Goal: Information Seeking & Learning: Find contact information

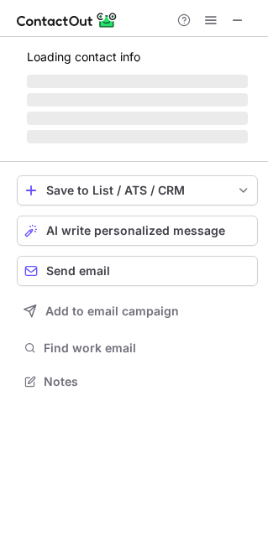
scroll to position [379, 268]
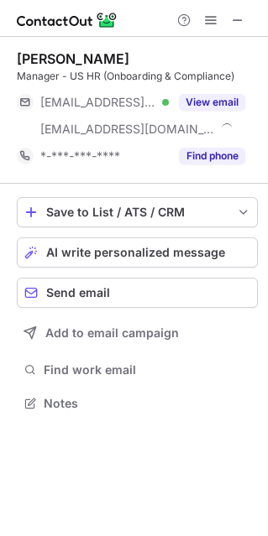
scroll to position [391, 268]
click at [213, 13] on span at bounding box center [210, 19] width 13 height 13
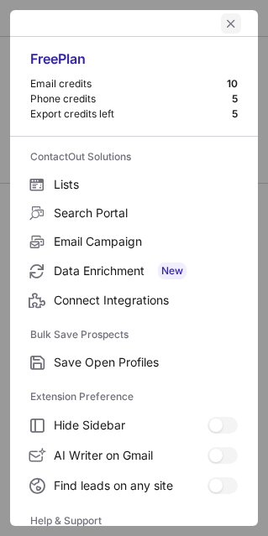
click at [224, 24] on span "left-button" at bounding box center [230, 23] width 13 height 13
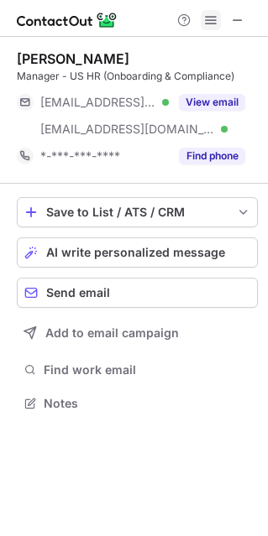
click at [219, 23] on button at bounding box center [210, 20] width 20 height 20
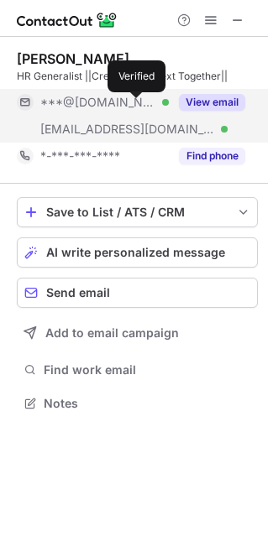
click at [162, 104] on div at bounding box center [165, 102] width 7 height 7
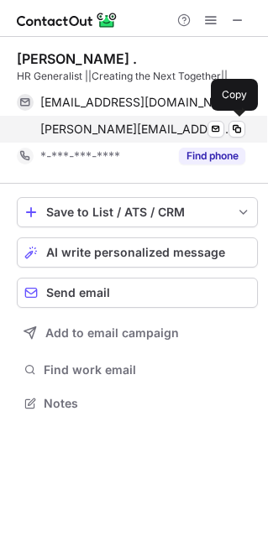
click at [106, 127] on span "osho@vtechsolution.com" at bounding box center [136, 129] width 192 height 15
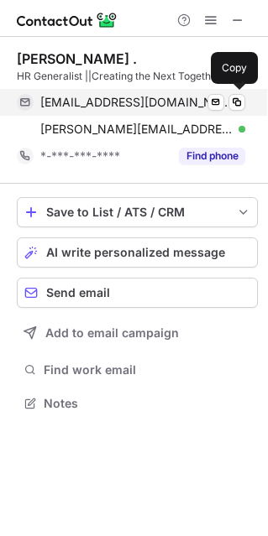
click at [166, 99] on div "avskosho@gmail.com Verified" at bounding box center [142, 102] width 205 height 15
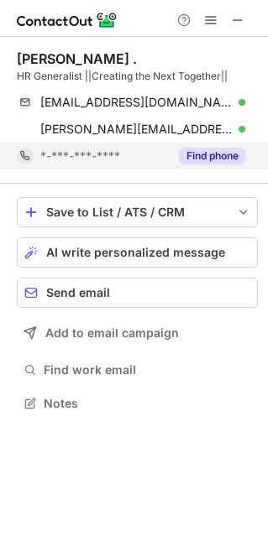
click at [123, 161] on div "*-***-***-****" at bounding box center [104, 155] width 128 height 15
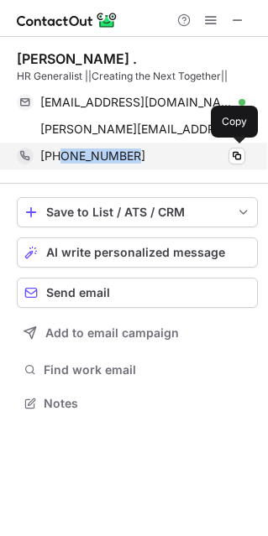
drag, startPoint x: 62, startPoint y: 157, endPoint x: 158, endPoint y: 150, distance: 95.8
click at [158, 150] on div "+916350208665" at bounding box center [142, 155] width 205 height 15
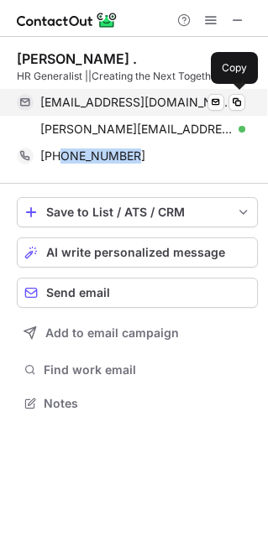
copy span "6350208665"
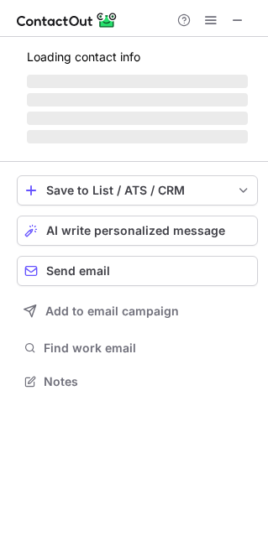
scroll to position [406, 268]
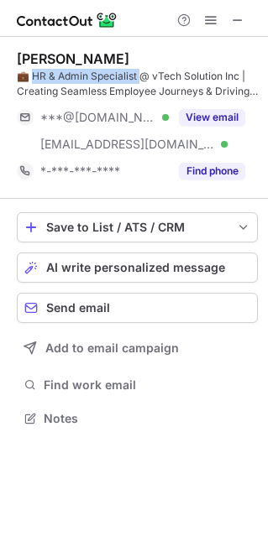
drag, startPoint x: 33, startPoint y: 74, endPoint x: 141, endPoint y: 82, distance: 108.5
click at [141, 82] on div "💼 HR & Admin Specialist @ vTech Solution Inc | Creating Seamless Employee Journ…" at bounding box center [137, 84] width 241 height 30
copy div "R & Admin Specialist @"
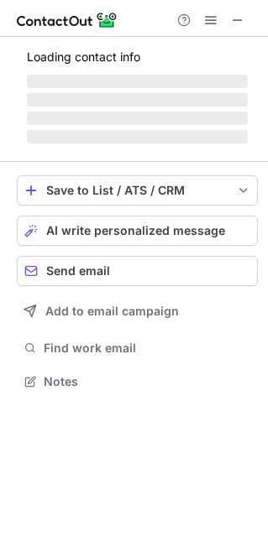
scroll to position [379, 268]
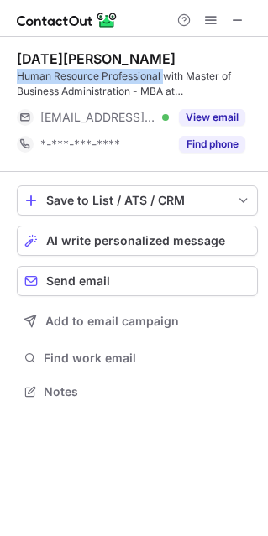
drag, startPoint x: 15, startPoint y: 78, endPoint x: 163, endPoint y: 78, distance: 147.6
click at [163, 78] on div "Kartik V. Human Resource Professional with Master of Business Administration - …" at bounding box center [134, 227] width 268 height 380
copy div "Human Resource Professional"
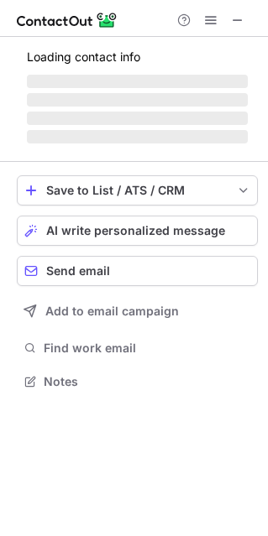
scroll to position [8, 8]
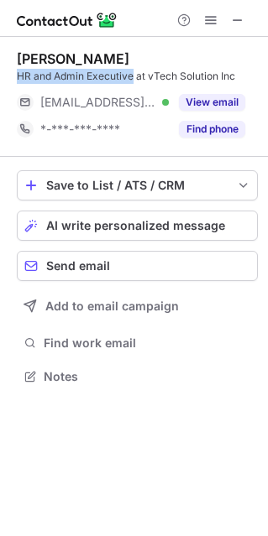
drag, startPoint x: 6, startPoint y: 72, endPoint x: 134, endPoint y: 75, distance: 128.3
click at [134, 75] on div "Krina Naik HR and Admin Executive at vTech Solution Inc ***@vtechsolution.com V…" at bounding box center [134, 219] width 268 height 365
copy div "HR and Admin Executive"
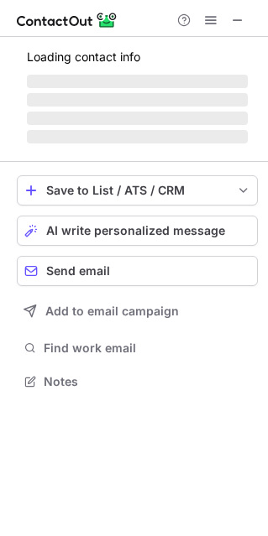
scroll to position [433, 268]
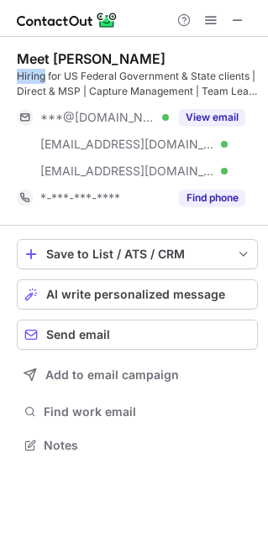
drag, startPoint x: 16, startPoint y: 79, endPoint x: 46, endPoint y: 81, distance: 30.3
click at [46, 81] on div "Meet Pandya Hiring for US Federal Government & State clients | Direct & MSP | C…" at bounding box center [134, 254] width 268 height 434
copy div "Hiring"
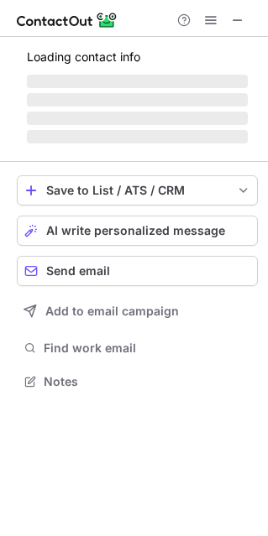
scroll to position [8, 8]
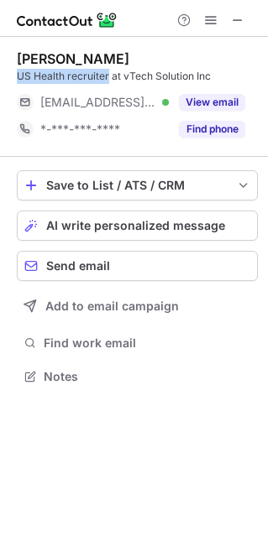
drag, startPoint x: 15, startPoint y: 75, endPoint x: 107, endPoint y: 82, distance: 92.5
click at [107, 82] on div "Jheel Wadhwa US Health recruiter at vTech Solution Inc ***@vtechsolution.com Ve…" at bounding box center [134, 219] width 268 height 365
copy div "US Health recruiter"
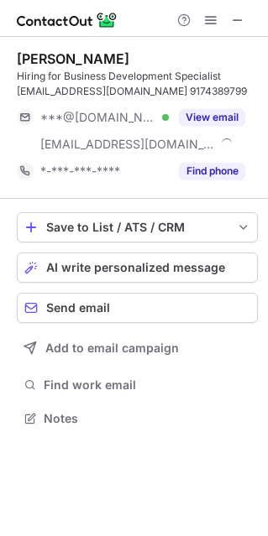
scroll to position [406, 268]
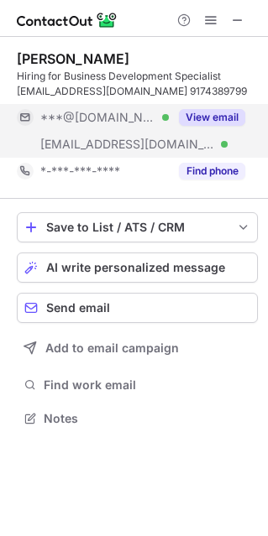
click at [91, 127] on div "***@gmail.com Verified" at bounding box center [93, 117] width 152 height 27
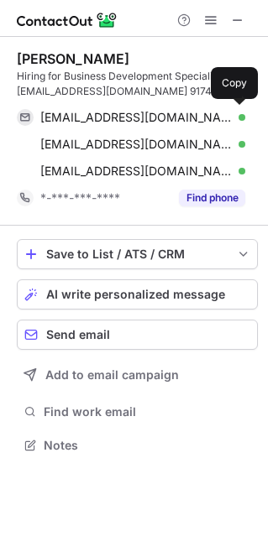
scroll to position [433, 268]
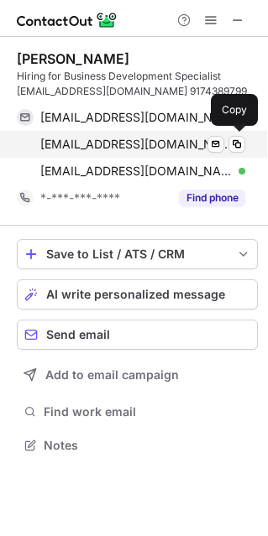
click at [71, 134] on div "pooja.s@vtechsolution.com Verified Send email Copy" at bounding box center [131, 144] width 228 height 27
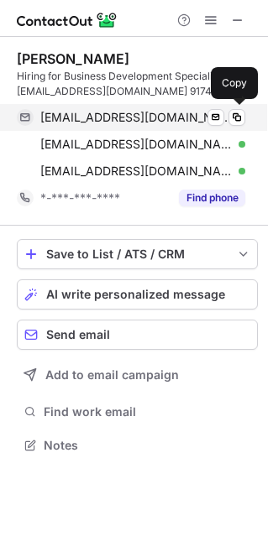
click at [98, 127] on div "poojasumawa2000@gmail.com Verified Send email Copy" at bounding box center [131, 117] width 228 height 27
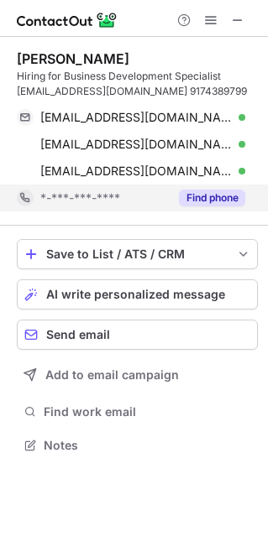
click at [90, 201] on span "*-***-***-****" at bounding box center [80, 197] width 80 height 15
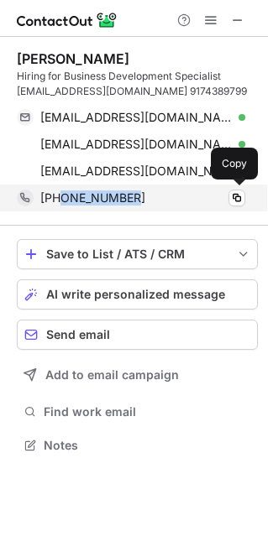
drag, startPoint x: 61, startPoint y: 201, endPoint x: 150, endPoint y: 208, distance: 89.1
click at [150, 208] on div "+919174389799 Copy" at bounding box center [131, 197] width 228 height 27
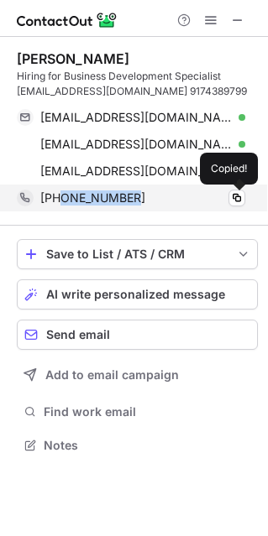
copy span "9174389799"
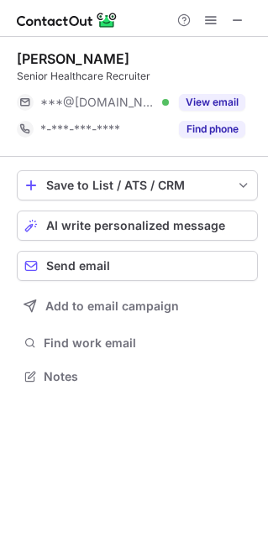
scroll to position [8, 8]
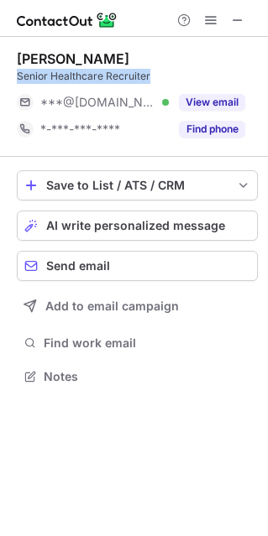
drag, startPoint x: 16, startPoint y: 79, endPoint x: 164, endPoint y: 78, distance: 147.6
click at [164, 78] on div "Senior Healthcare Recruiter" at bounding box center [137, 76] width 241 height 15
copy div "Senior Healthcare Recruiter"
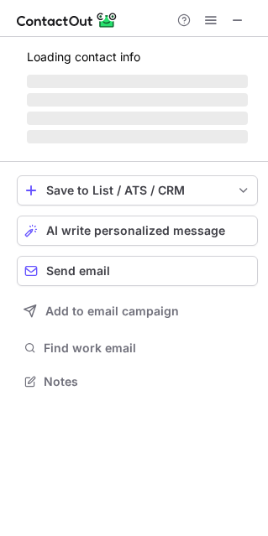
scroll to position [391, 268]
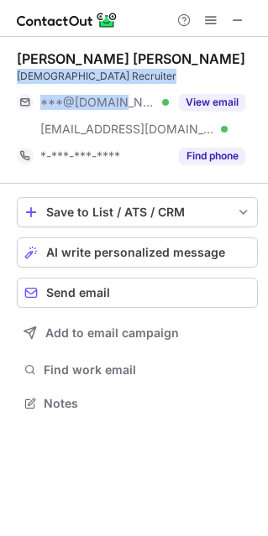
drag, startPoint x: 13, startPoint y: 76, endPoint x: 106, endPoint y: 88, distance: 93.8
click at [106, 88] on div "Ajay singh gurjar US Recruiter ***@gmail.com Verified ***@vtechsolution.com Ver…" at bounding box center [134, 233] width 268 height 392
click at [8, 76] on div "Ajay singh gurjar US Recruiter ***@gmail.com Verified ***@vtechsolution.com Ver…" at bounding box center [134, 233] width 268 height 392
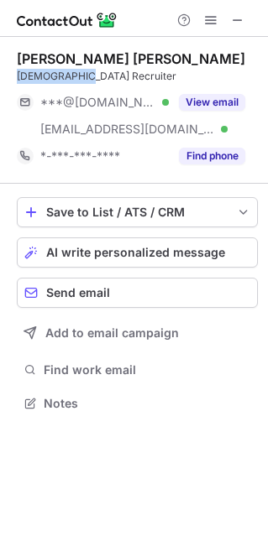
drag, startPoint x: 8, startPoint y: 79, endPoint x: 95, endPoint y: 78, distance: 86.4
click at [95, 78] on div "Ajay singh gurjar US Recruiter ***@gmail.com Verified ***@vtechsolution.com Ver…" at bounding box center [134, 233] width 268 height 392
copy div "US Recruiter"
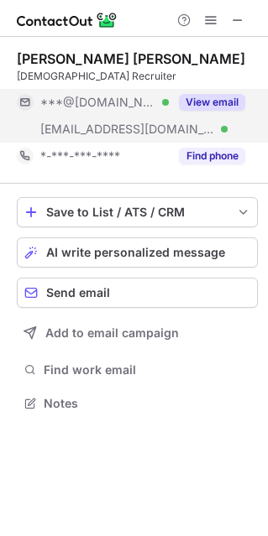
click at [125, 120] on div "***@vtechsolution.com Verified" at bounding box center [93, 129] width 152 height 27
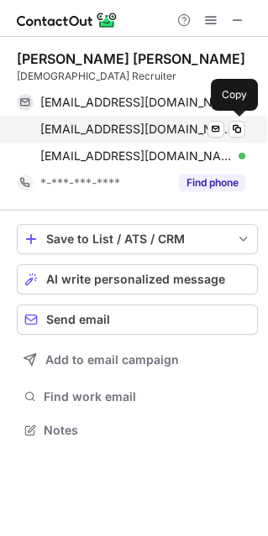
scroll to position [418, 268]
click at [97, 130] on span "ajay.g@vtechsolution.com" at bounding box center [136, 129] width 192 height 15
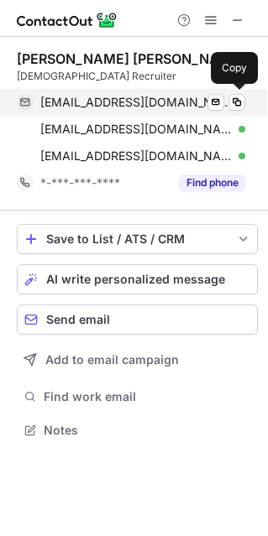
click at [103, 103] on span "ajaygurjar108@gmail.com" at bounding box center [136, 102] width 192 height 15
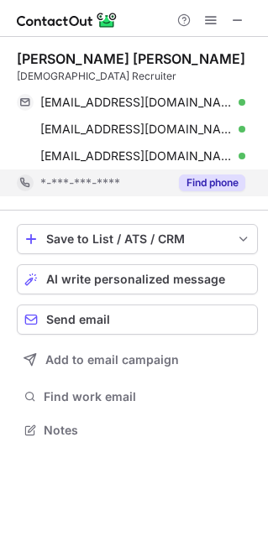
click at [122, 185] on div "*-***-***-****" at bounding box center [104, 182] width 128 height 15
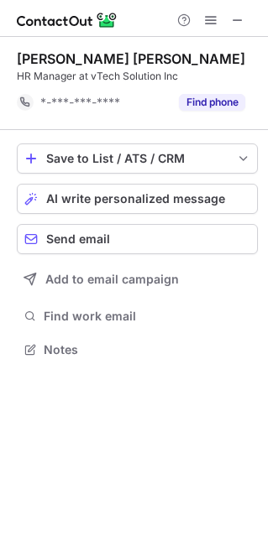
scroll to position [337, 268]
drag, startPoint x: 12, startPoint y: 81, endPoint x: 76, endPoint y: 78, distance: 64.6
click at [76, 78] on div "sandeep kumar singh HR Manager at vTech Solution Inc *-***-***-**** Find phone …" at bounding box center [134, 206] width 268 height 338
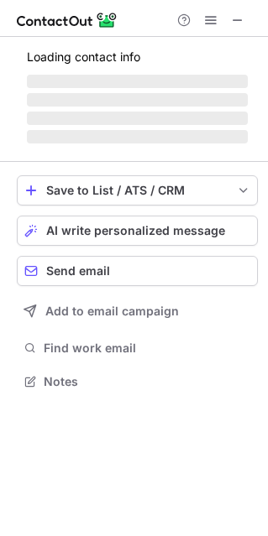
scroll to position [379, 268]
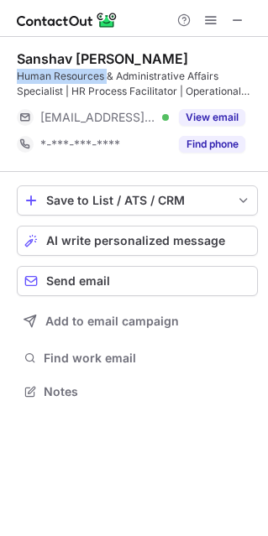
drag, startPoint x: 17, startPoint y: 79, endPoint x: 106, endPoint y: 81, distance: 88.9
click at [106, 81] on div "Human Resources & Administrative Affairs Specialist | HR Process Facilitator | …" at bounding box center [137, 84] width 241 height 30
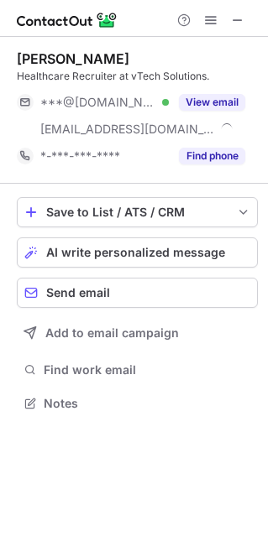
scroll to position [391, 268]
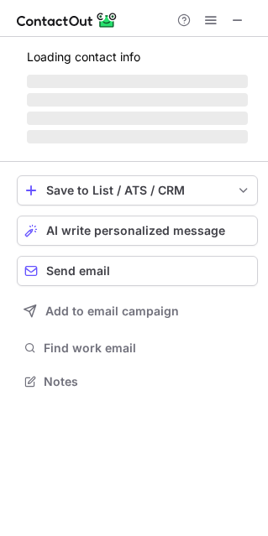
scroll to position [391, 268]
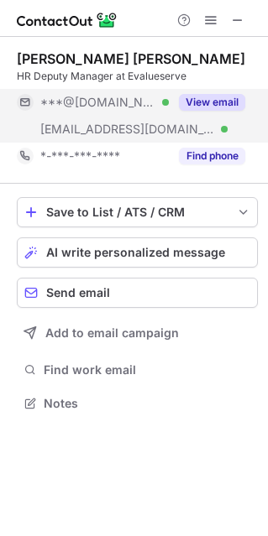
click at [159, 124] on span "[EMAIL_ADDRESS][DOMAIN_NAME]" at bounding box center [127, 129] width 174 height 15
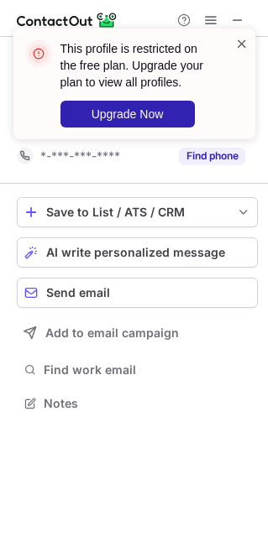
click at [236, 42] on span at bounding box center [241, 43] width 13 height 17
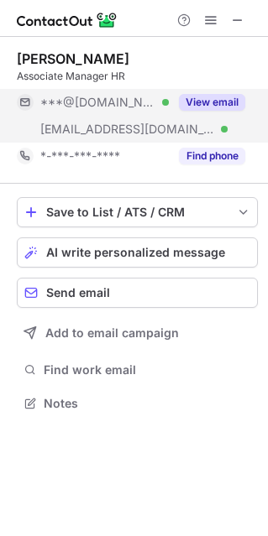
click at [63, 104] on span "***@[DOMAIN_NAME]" at bounding box center [98, 102] width 116 height 15
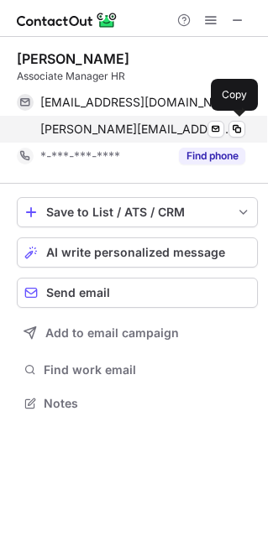
click at [66, 127] on span "[PERSON_NAME][EMAIL_ADDRESS][PERSON_NAME][DOMAIN_NAME]" at bounding box center [136, 129] width 192 height 15
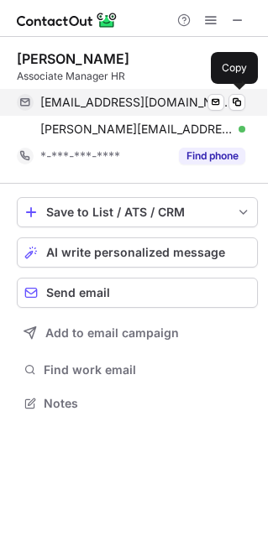
click at [83, 108] on span "[EMAIL_ADDRESS][DOMAIN_NAME]" at bounding box center [136, 102] width 192 height 15
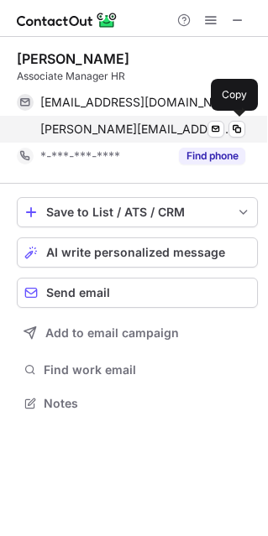
click at [81, 124] on span "[PERSON_NAME][EMAIL_ADDRESS][PERSON_NAME][DOMAIN_NAME]" at bounding box center [136, 129] width 192 height 15
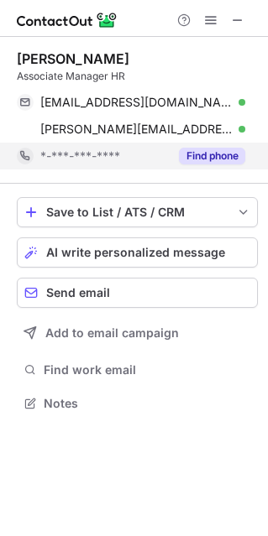
click at [81, 158] on span "*-***-***-****" at bounding box center [80, 155] width 80 height 15
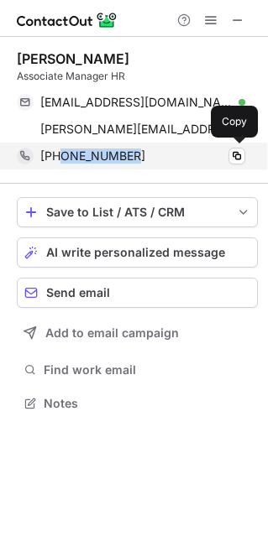
drag, startPoint x: 61, startPoint y: 158, endPoint x: 148, endPoint y: 158, distance: 87.2
click at [148, 158] on div "[PHONE_NUMBER]" at bounding box center [142, 155] width 205 height 15
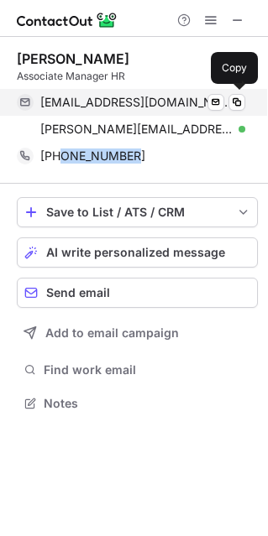
copy span "9999822422"
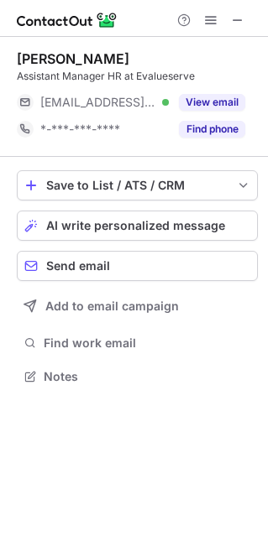
scroll to position [8, 8]
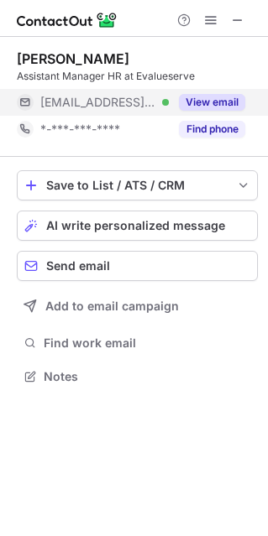
click at [80, 95] on span "[EMAIL_ADDRESS][DOMAIN_NAME]" at bounding box center [98, 102] width 116 height 15
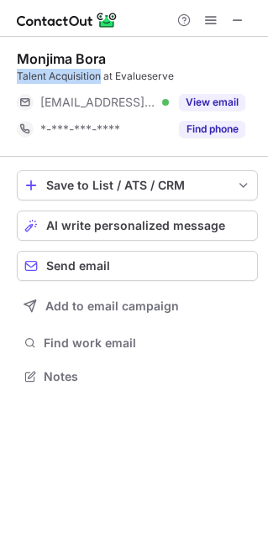
drag, startPoint x: 13, startPoint y: 76, endPoint x: 101, endPoint y: 77, distance: 87.2
click at [101, 77] on div "Monjima Bora Talent Acquisition at Evalueserve [EMAIL_ADDRESS][DOMAIN_NAME] Ver…" at bounding box center [134, 219] width 268 height 365
copy div "Talent Acquisition"
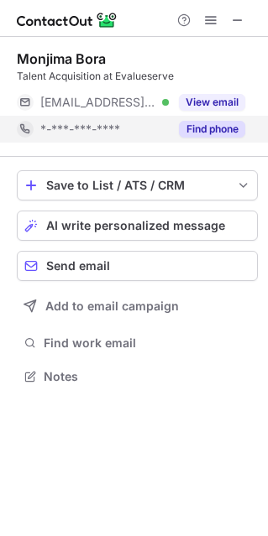
click at [91, 117] on div "*-***-***-****" at bounding box center [93, 129] width 152 height 27
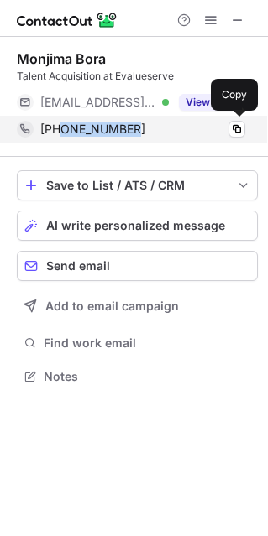
drag, startPoint x: 62, startPoint y: 135, endPoint x: 147, endPoint y: 131, distance: 84.8
click at [146, 130] on div "[PHONE_NUMBER]" at bounding box center [142, 129] width 205 height 15
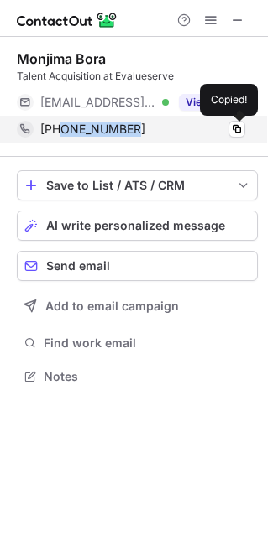
copy span "9599016385"
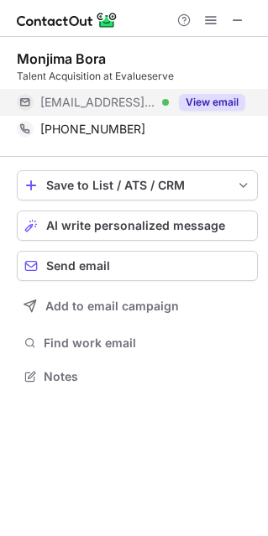
click at [148, 111] on div "[EMAIL_ADDRESS][DOMAIN_NAME] Verified" at bounding box center [93, 102] width 152 height 27
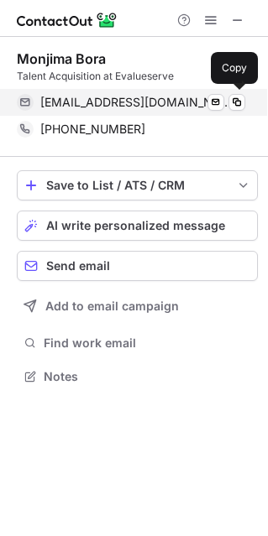
click at [95, 113] on div "[EMAIL_ADDRESS][DOMAIN_NAME] Verified Send email Copy" at bounding box center [131, 102] width 228 height 27
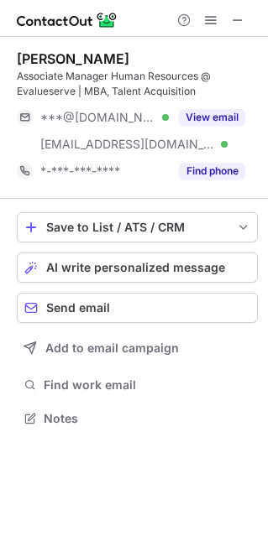
scroll to position [406, 268]
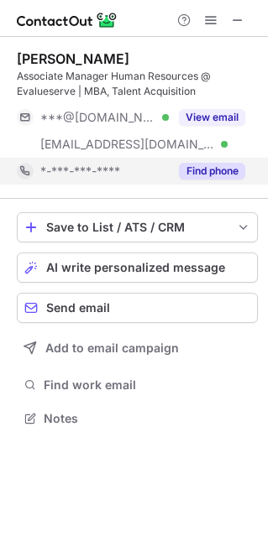
click at [106, 171] on span "*-***-***-****" at bounding box center [80, 171] width 80 height 15
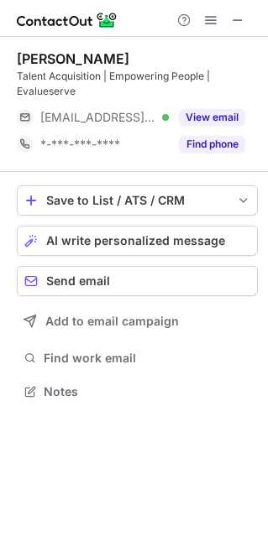
scroll to position [379, 268]
drag, startPoint x: 16, startPoint y: 74, endPoint x: 98, endPoint y: 73, distance: 82.2
click at [98, 73] on div "[PERSON_NAME] Talent Acquisition | Empowering People | Evalueserve [EMAIL_ADDRE…" at bounding box center [134, 227] width 268 height 380
copy div "Talent Acquisition"
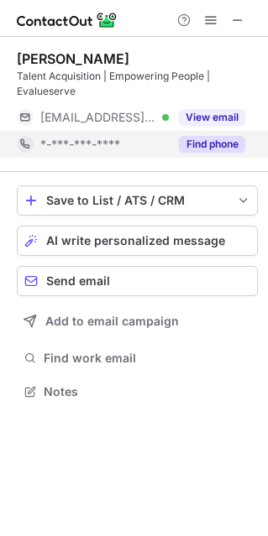
click at [86, 134] on div "*-***-***-****" at bounding box center [93, 144] width 152 height 27
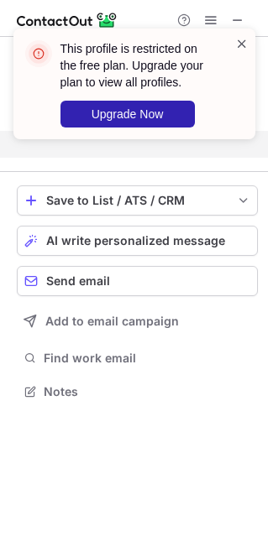
scroll to position [352, 268]
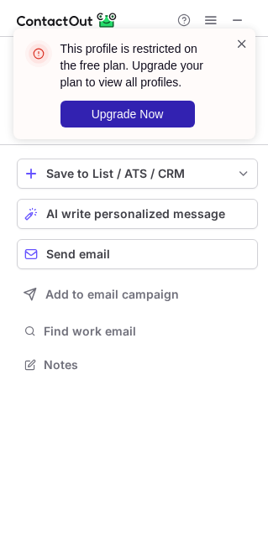
click at [236, 47] on span at bounding box center [241, 43] width 13 height 17
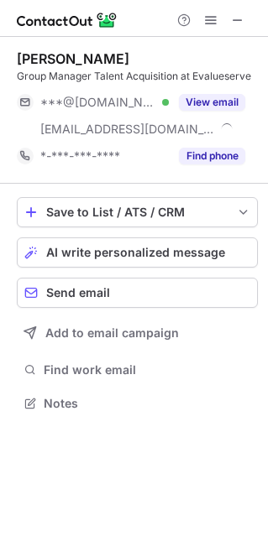
scroll to position [391, 268]
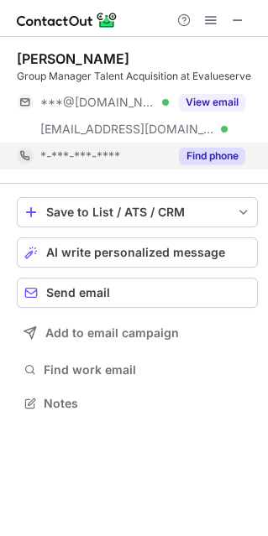
click at [100, 158] on span "*-***-***-****" at bounding box center [80, 155] width 80 height 15
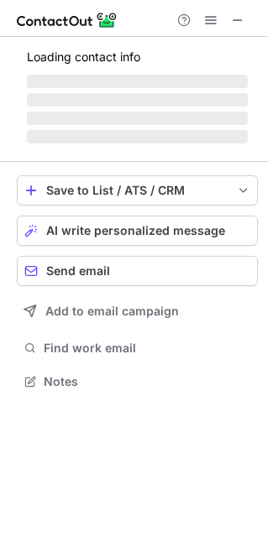
scroll to position [406, 268]
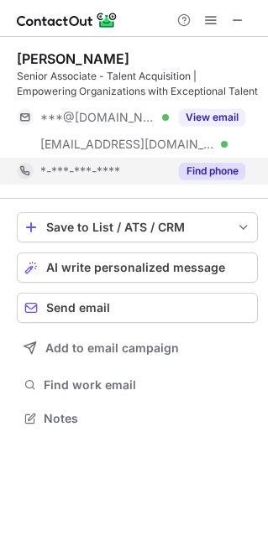
click at [99, 168] on span "*-***-***-****" at bounding box center [80, 171] width 80 height 15
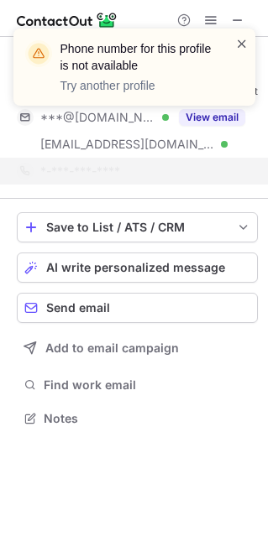
click at [240, 39] on span at bounding box center [241, 43] width 13 height 17
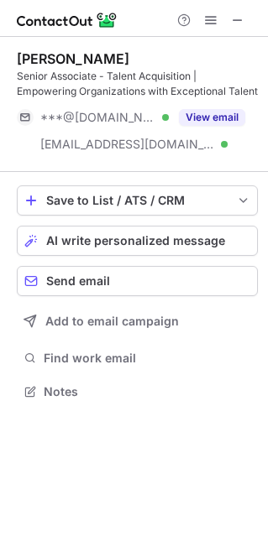
scroll to position [379, 268]
click at [211, 22] on div "Phone number for this profile is not available Try another profile" at bounding box center [134, 74] width 268 height 124
click at [211, 22] on span at bounding box center [210, 19] width 13 height 13
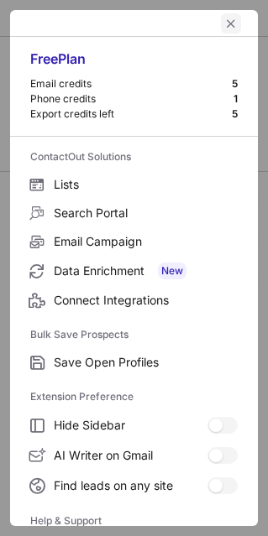
click at [221, 22] on button "left-button" at bounding box center [231, 23] width 20 height 20
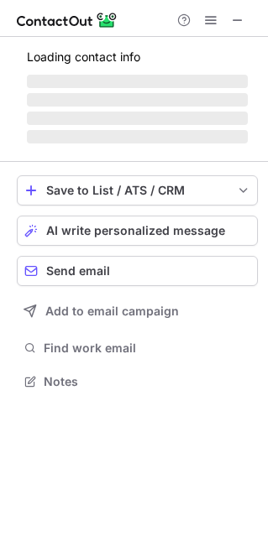
scroll to position [391, 268]
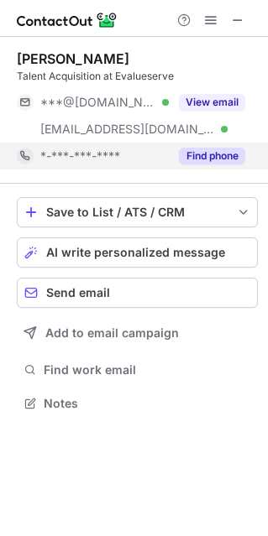
click at [113, 151] on span "*-***-***-****" at bounding box center [80, 155] width 80 height 15
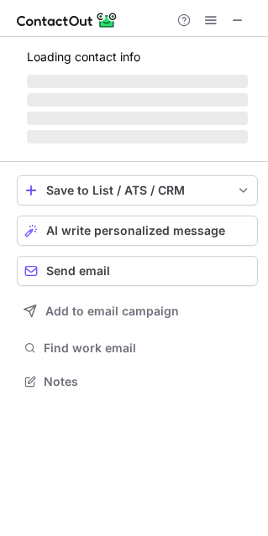
scroll to position [406, 268]
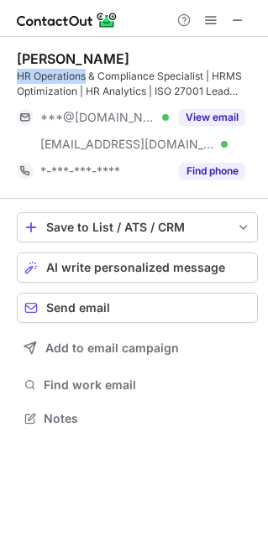
drag, startPoint x: 17, startPoint y: 79, endPoint x: 83, endPoint y: 75, distance: 66.3
click at [83, 75] on div "HR Operations & Compliance Specialist | HRMS Optimization | HR Analytics | ISO …" at bounding box center [137, 84] width 241 height 30
copy div "HR Operations"
click at [125, 184] on div "[PERSON_NAME] HR Operations & Compliance Specialist | HRMS Optimization | HR An…" at bounding box center [137, 118] width 241 height 162
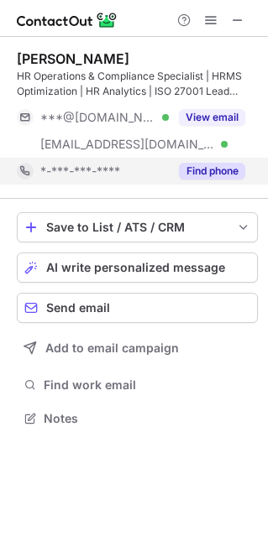
click at [125, 180] on div "*-***-***-****" at bounding box center [93, 171] width 152 height 27
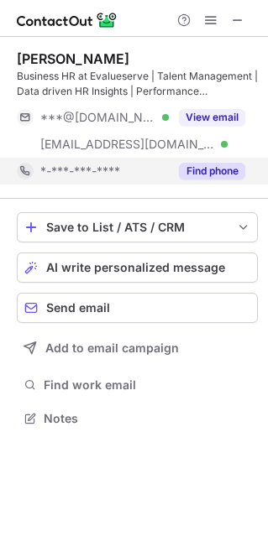
click at [112, 167] on span "*-***-***-****" at bounding box center [80, 171] width 80 height 15
click at [133, 178] on div "*-***-***-****" at bounding box center [104, 171] width 128 height 15
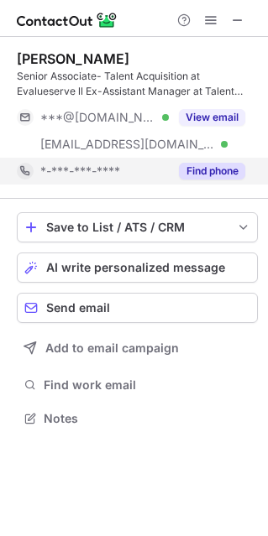
click at [66, 177] on span "*-***-***-****" at bounding box center [80, 171] width 80 height 15
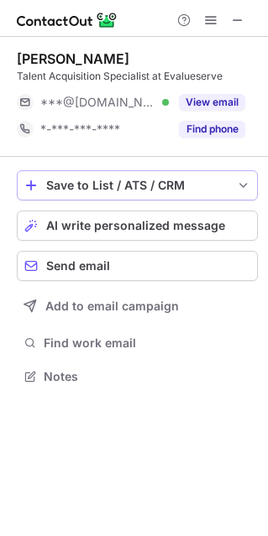
scroll to position [8, 8]
click at [98, 122] on span "*-***-***-****" at bounding box center [80, 129] width 80 height 15
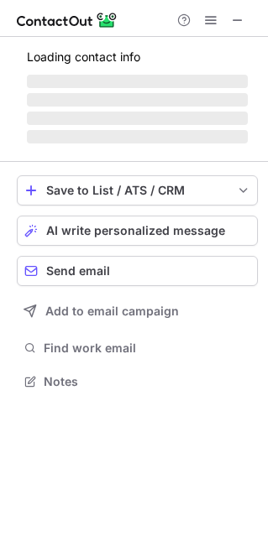
scroll to position [406, 268]
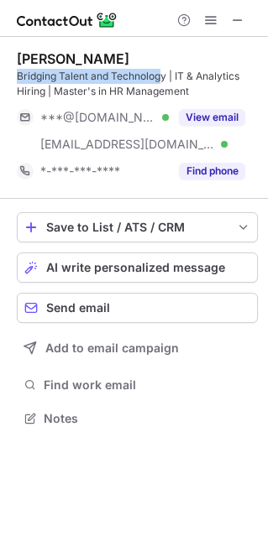
drag, startPoint x: 16, startPoint y: 77, endPoint x: 33, endPoint y: 69, distance: 18.8
click at [156, 81] on div "Bridging Talent and Technology | IT & Analytics Hiring | Master's in HR Managem…" at bounding box center [137, 84] width 241 height 30
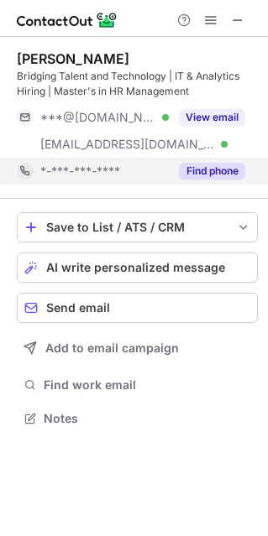
click at [114, 177] on span "*-***-***-****" at bounding box center [80, 171] width 80 height 15
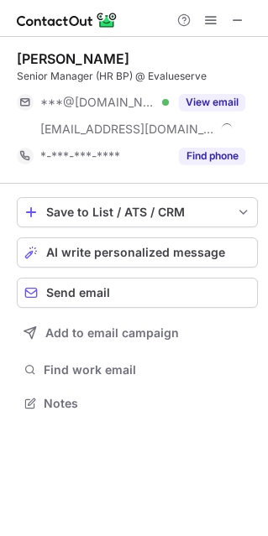
scroll to position [391, 268]
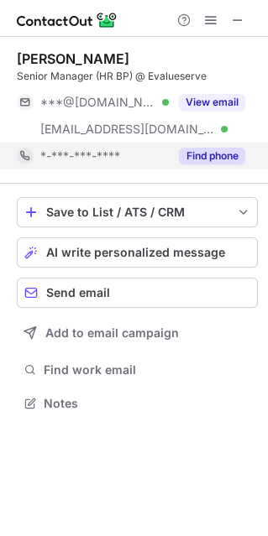
click at [81, 148] on div "*-***-***-****" at bounding box center [93, 156] width 152 height 27
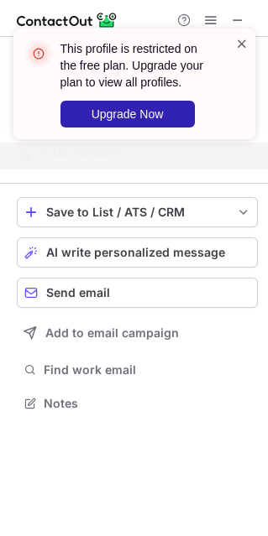
click at [236, 44] on span at bounding box center [241, 43] width 13 height 17
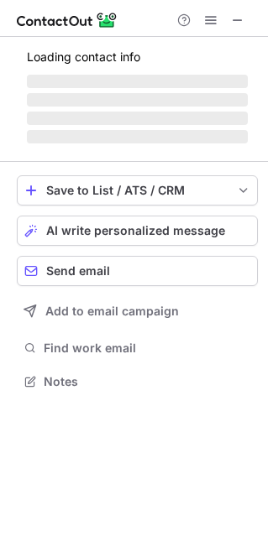
scroll to position [406, 268]
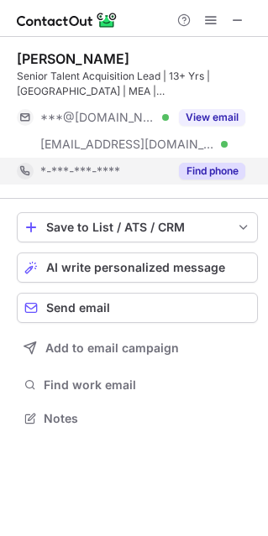
click at [113, 169] on span "*-***-***-****" at bounding box center [80, 171] width 80 height 15
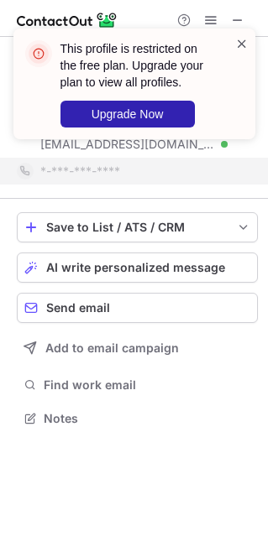
click at [239, 41] on span at bounding box center [241, 43] width 13 height 17
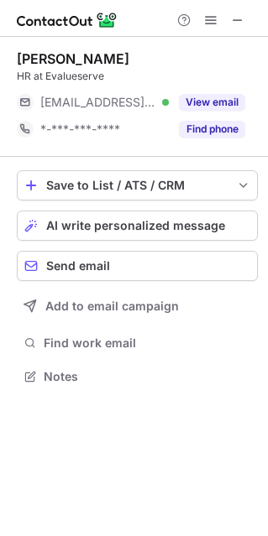
scroll to position [8, 8]
drag, startPoint x: 13, startPoint y: 73, endPoint x: 31, endPoint y: 81, distance: 19.9
click at [31, 81] on div "[PERSON_NAME] HR at Evalueserve [EMAIL_ADDRESS][DOMAIN_NAME] Verified View emai…" at bounding box center [134, 219] width 268 height 365
copy div "HR"
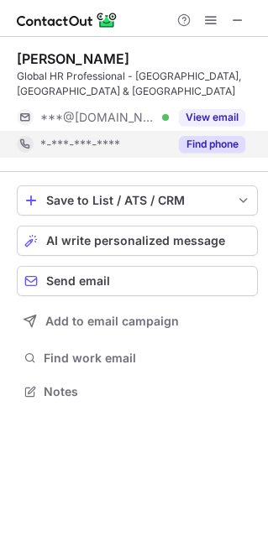
click at [121, 138] on div "*-***-***-****" at bounding box center [93, 144] width 152 height 27
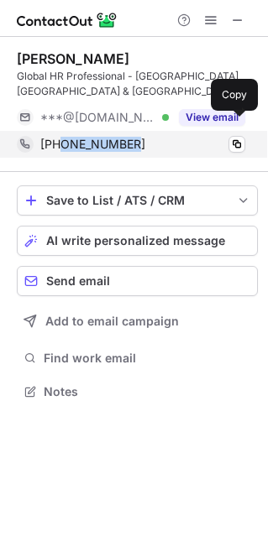
drag, startPoint x: 60, startPoint y: 131, endPoint x: 143, endPoint y: 131, distance: 83.0
click at [143, 137] on div "[PHONE_NUMBER]" at bounding box center [142, 144] width 205 height 15
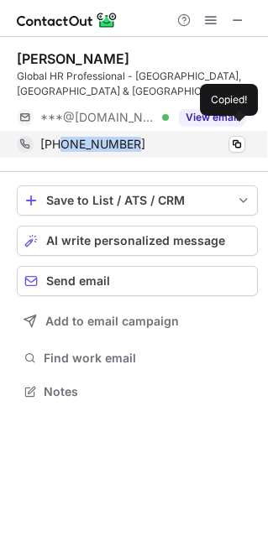
copy span "9891637578"
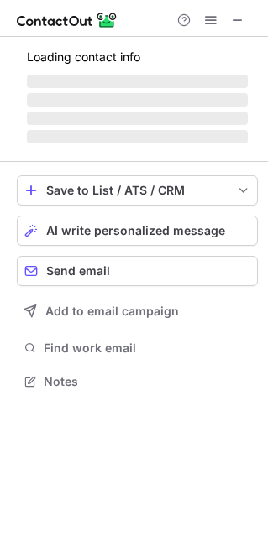
scroll to position [379, 268]
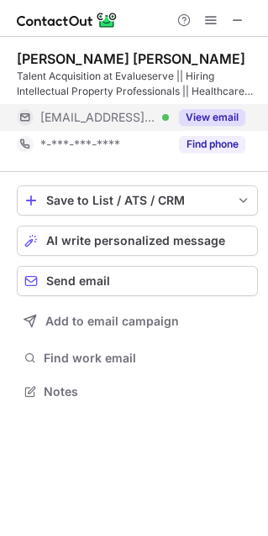
click at [58, 112] on span "[EMAIL_ADDRESS][DOMAIN_NAME]" at bounding box center [98, 117] width 116 height 15
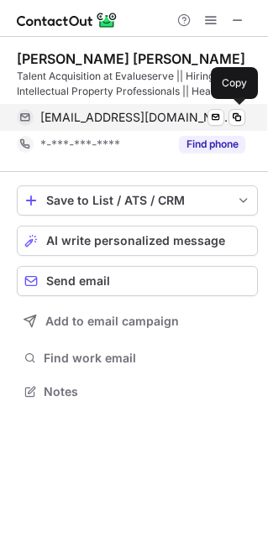
click at [55, 120] on span "[EMAIL_ADDRESS][DOMAIN_NAME]" at bounding box center [136, 117] width 192 height 15
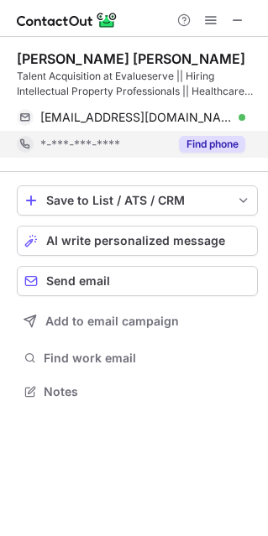
click at [87, 133] on div "*-***-***-****" at bounding box center [93, 144] width 152 height 27
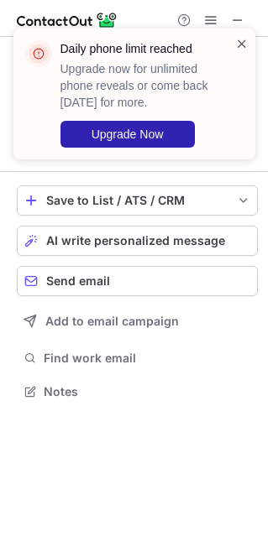
click at [245, 49] on span at bounding box center [241, 43] width 13 height 17
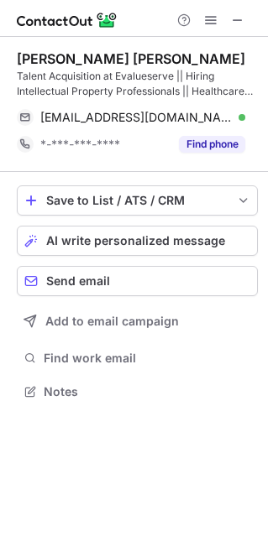
click at [212, 24] on div "Daily phone limit reached Upgrade now for unlimited phone reveals or come back …" at bounding box center [134, 101] width 268 height 178
click at [212, 24] on span at bounding box center [210, 19] width 13 height 13
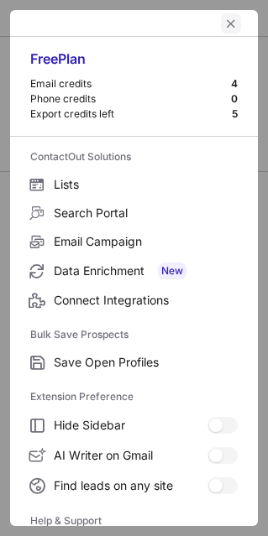
click at [225, 20] on span "left-button" at bounding box center [230, 23] width 13 height 13
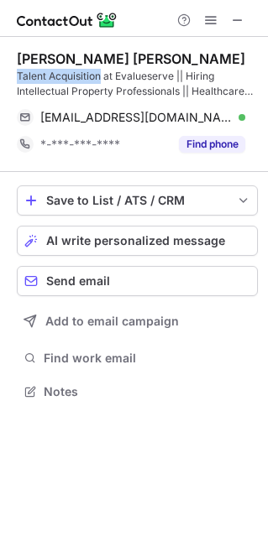
drag, startPoint x: 11, startPoint y: 70, endPoint x: 101, endPoint y: 70, distance: 89.7
click at [101, 70] on div "[PERSON_NAME] [PERSON_NAME] Talent Acquisition at Evalueserve || Hiring Intelle…" at bounding box center [134, 227] width 268 height 380
copy div "Talent Acquisition"
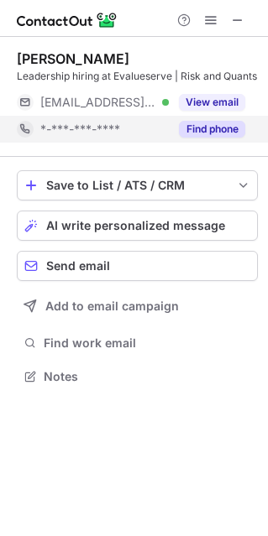
click at [76, 135] on div "*-***-***-****" at bounding box center [93, 129] width 152 height 27
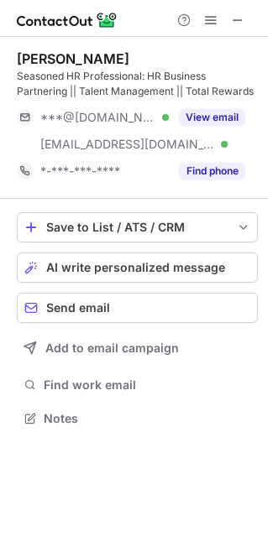
scroll to position [406, 268]
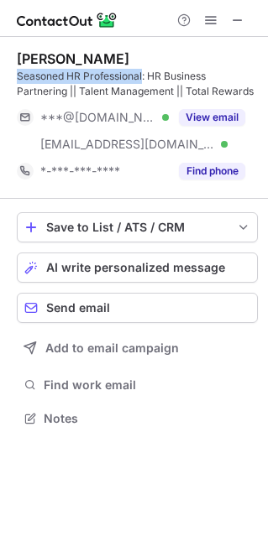
drag, startPoint x: 14, startPoint y: 75, endPoint x: 141, endPoint y: 68, distance: 126.8
click at [141, 68] on div "[PERSON_NAME] Seasoned HR Professional: HR Business Partnering || Talent Manage…" at bounding box center [134, 240] width 268 height 407
copy div "Seasoned HR Professional"
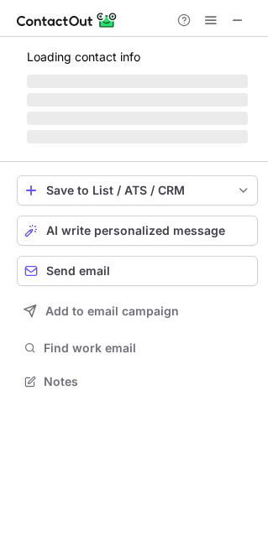
scroll to position [391, 268]
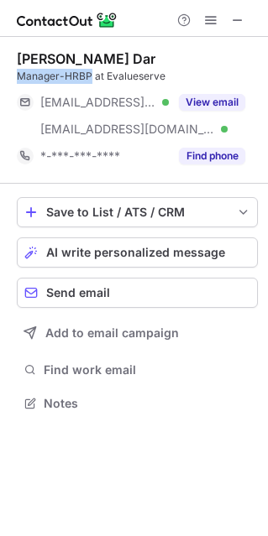
drag, startPoint x: 13, startPoint y: 75, endPoint x: 91, endPoint y: 75, distance: 77.1
click at [91, 75] on div "[PERSON_NAME] Dar Manager-HRBP at Evalueserve [EMAIL_ADDRESS][DOMAIN_NAME] Veri…" at bounding box center [134, 233] width 268 height 392
copy div "Manager-HRBP"
